Goal: Transaction & Acquisition: Purchase product/service

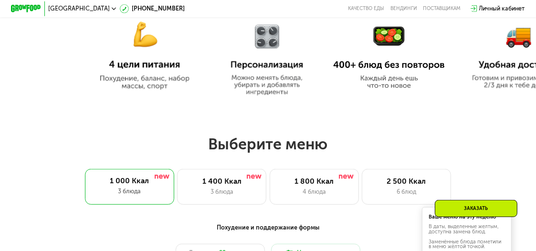
scroll to position [413, 0]
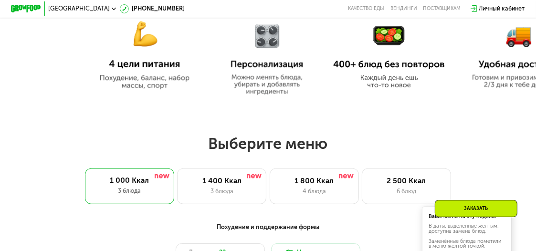
click at [286, 68] on img at bounding box center [266, 53] width 87 height 83
drag, startPoint x: 521, startPoint y: 106, endPoint x: 465, endPoint y: 99, distance: 56.2
click at [465, 99] on div at bounding box center [268, 28] width 536 height 162
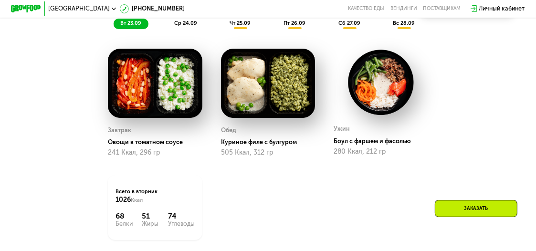
scroll to position [619, 0]
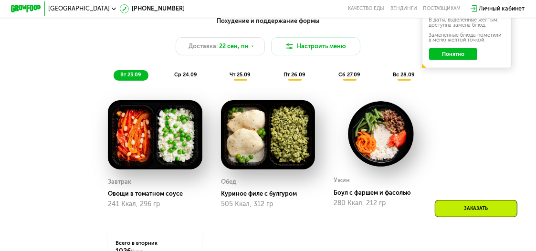
click at [251, 78] on div "чт 25.09" at bounding box center [240, 75] width 35 height 11
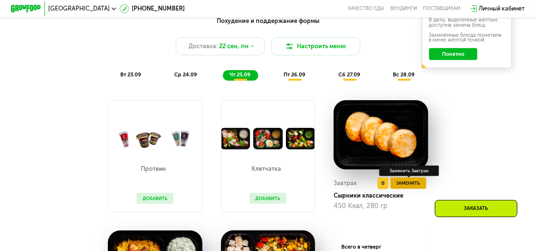
click at [405, 187] on span "Заменить" at bounding box center [408, 184] width 24 height 8
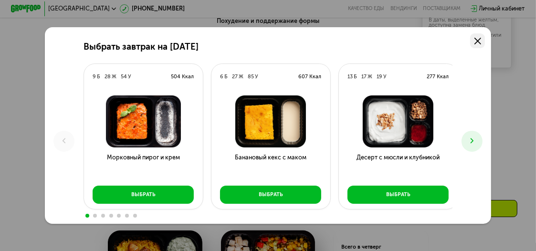
click at [481, 42] on icon at bounding box center [478, 41] width 7 height 7
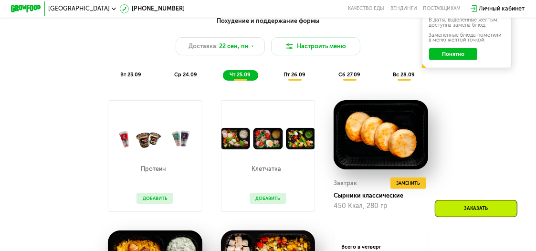
click at [260, 204] on button "Добавить" at bounding box center [268, 198] width 37 height 11
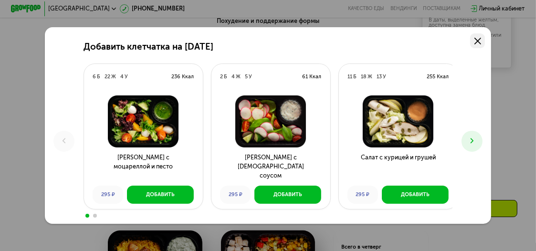
click at [481, 36] on link at bounding box center [477, 40] width 15 height 15
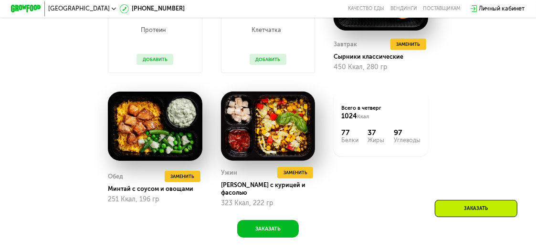
scroll to position [774, 0]
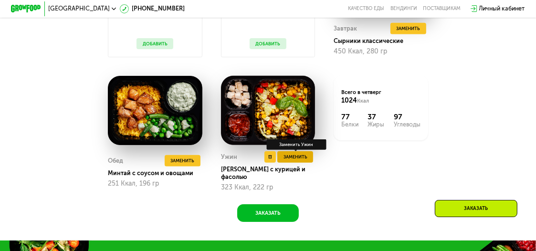
click at [302, 161] on span "Заменить" at bounding box center [296, 157] width 24 height 8
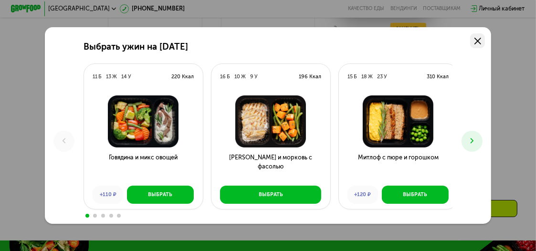
click at [481, 38] on icon at bounding box center [478, 41] width 7 height 7
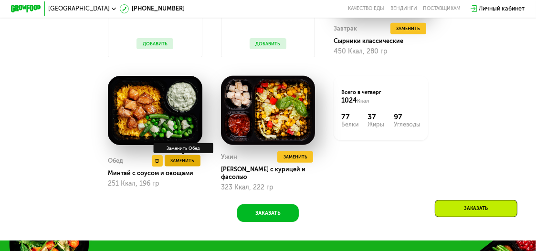
click at [185, 164] on span "Заменить" at bounding box center [182, 161] width 24 height 8
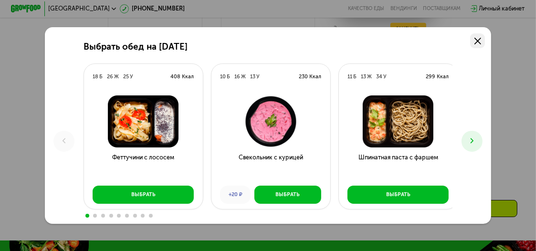
click at [479, 40] on icon at bounding box center [478, 41] width 7 height 7
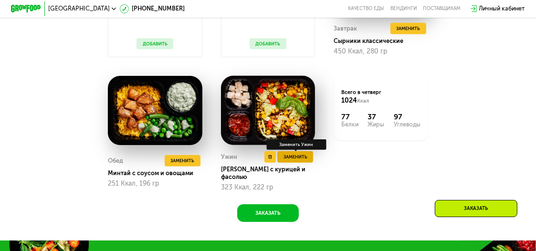
click at [293, 161] on span "Заменить" at bounding box center [296, 157] width 24 height 8
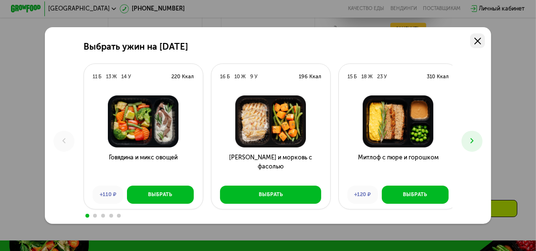
click at [482, 34] on link at bounding box center [477, 40] width 15 height 15
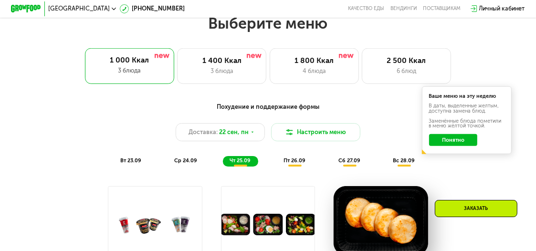
scroll to position [516, 0]
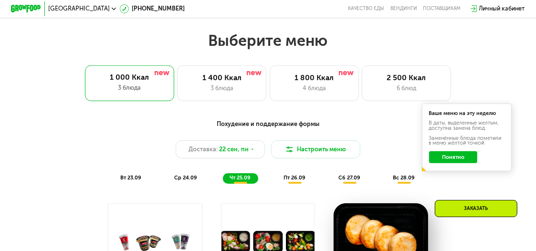
click at [465, 162] on button "Понятно" at bounding box center [453, 157] width 49 height 12
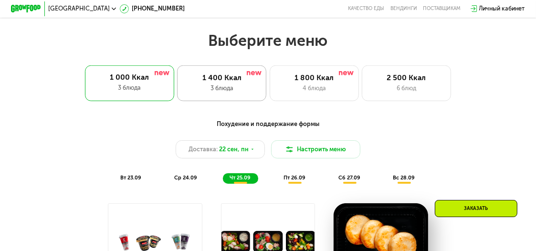
click at [212, 83] on div "1 400 Ккал" at bounding box center [222, 78] width 74 height 9
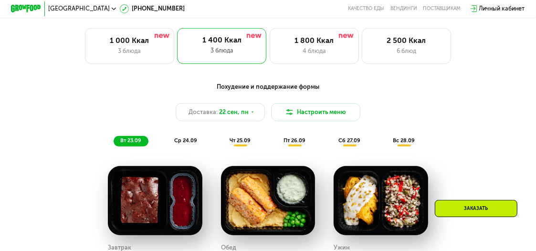
scroll to position [619, 0]
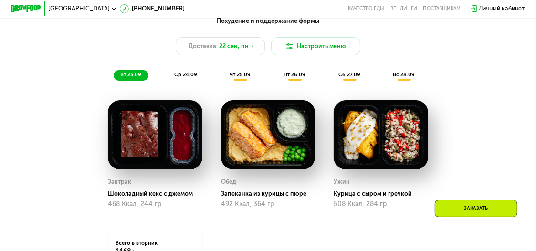
click at [194, 78] on span "ср 24.09" at bounding box center [185, 75] width 23 height 6
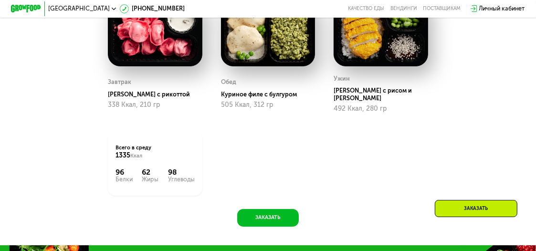
scroll to position [567, 0]
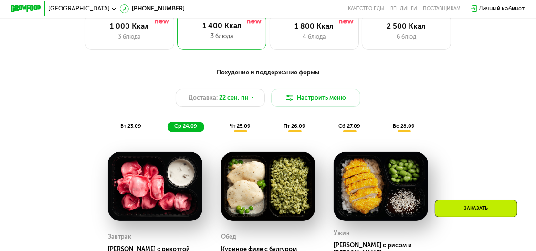
click at [236, 129] on span "чт 25.09" at bounding box center [240, 126] width 21 height 6
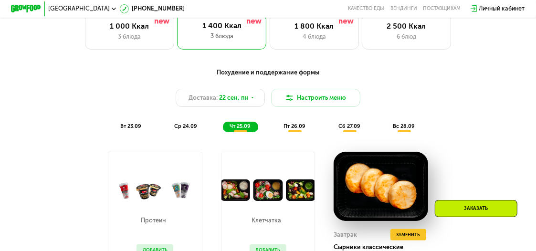
click at [293, 129] on span "пт 26.09" at bounding box center [295, 126] width 22 height 6
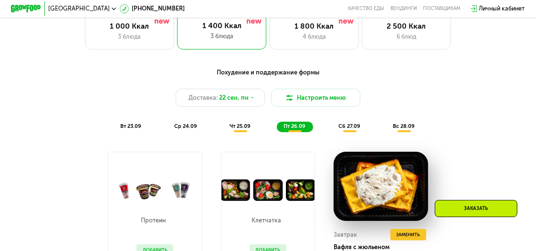
scroll to position [619, 0]
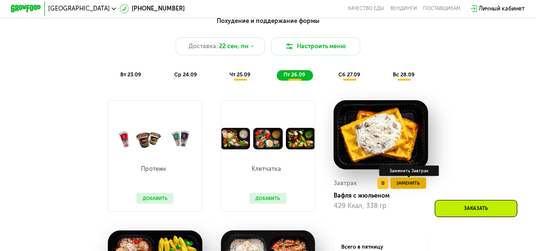
click at [400, 187] on span "Заменить" at bounding box center [408, 184] width 24 height 8
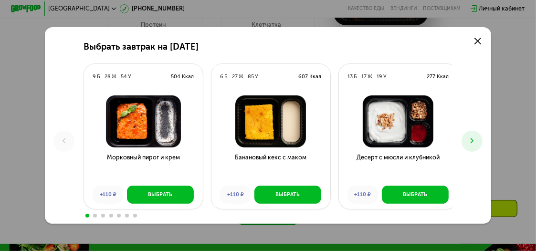
scroll to position [774, 0]
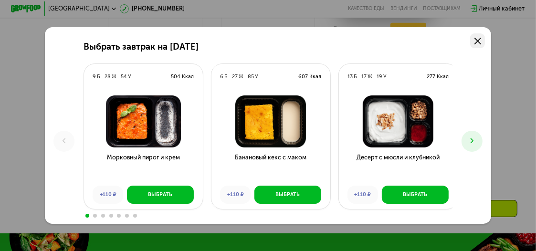
click at [483, 35] on link at bounding box center [477, 40] width 15 height 15
